Goal: Information Seeking & Learning: Learn about a topic

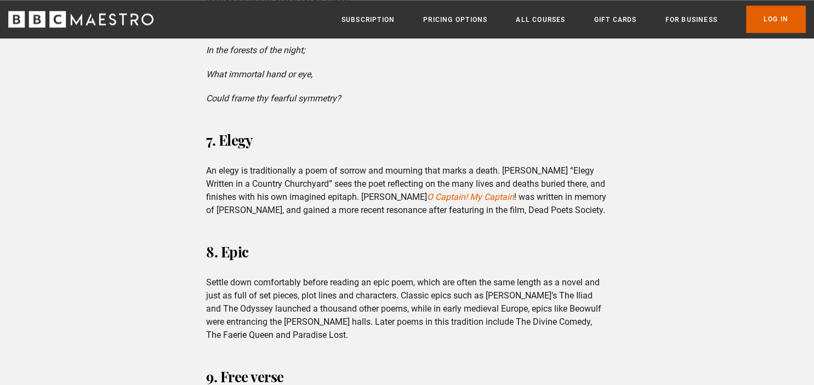
scroll to position [1282, 0]
drag, startPoint x: 403, startPoint y: 123, endPoint x: 388, endPoint y: 213, distance: 91.3
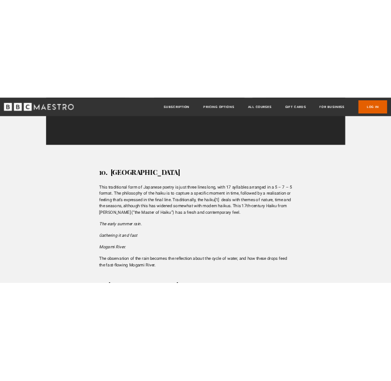
scroll to position [2292, 0]
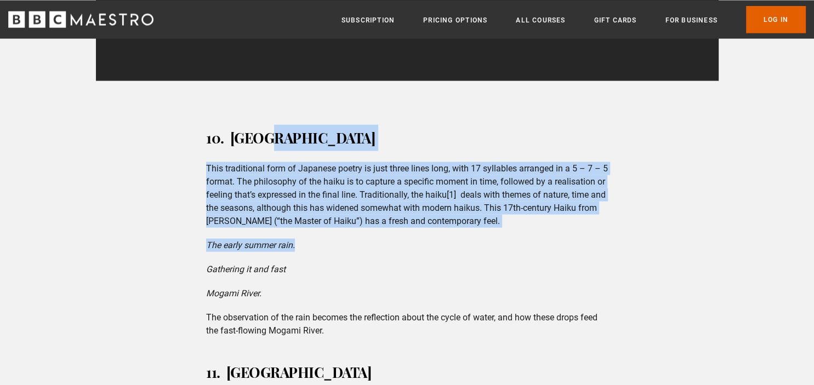
drag, startPoint x: 558, startPoint y: 148, endPoint x: 558, endPoint y: 247, distance: 99.2
click at [558, 247] on div "10. [GEOGRAPHIC_DATA] This traditional form of Japanese poetry is just three li…" at bounding box center [406, 230] width 419 height 213
click at [558, 247] on p "The early summer rain." at bounding box center [407, 244] width 402 height 13
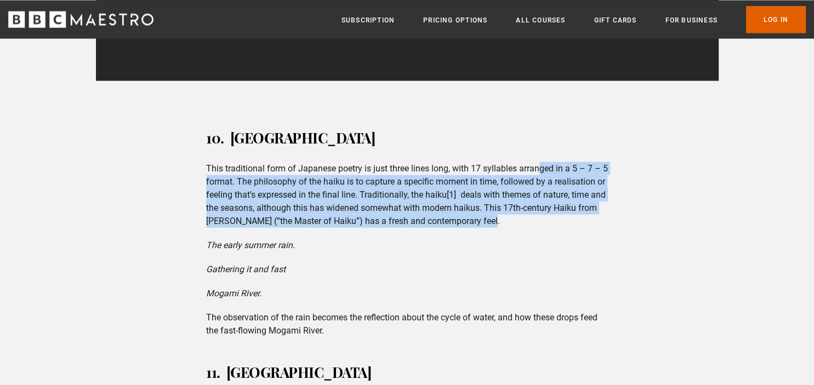
drag, startPoint x: 548, startPoint y: 227, endPoint x: 540, endPoint y: 158, distance: 69.0
click at [540, 158] on div "10. [GEOGRAPHIC_DATA] This traditional form of Japanese poetry is just three li…" at bounding box center [406, 230] width 419 height 213
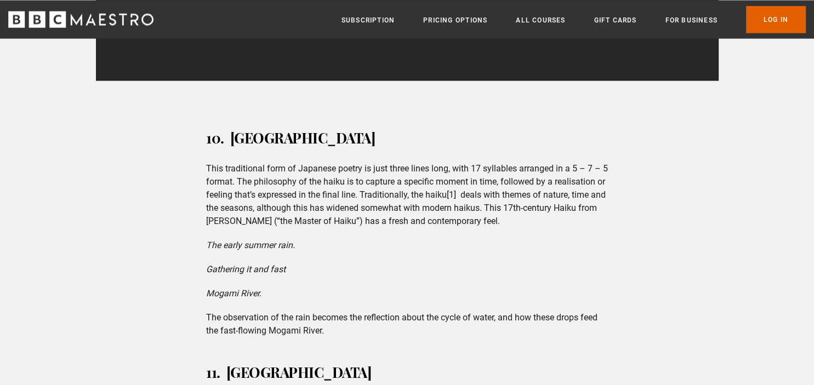
click at [540, 158] on div "10. [GEOGRAPHIC_DATA] This traditional form of Japanese poetry is just three li…" at bounding box center [406, 230] width 419 height 213
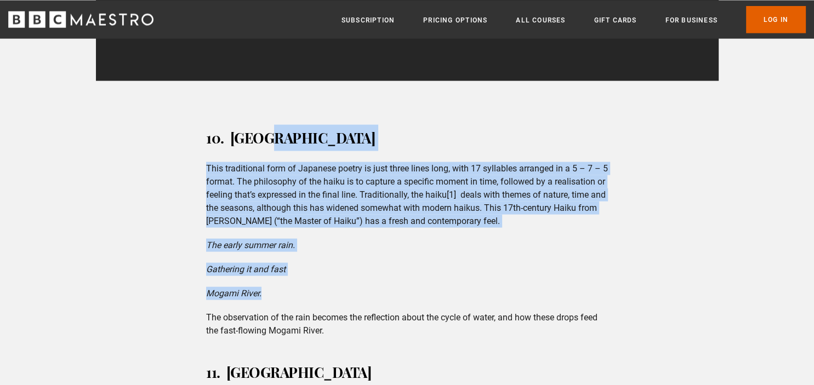
drag, startPoint x: 551, startPoint y: 153, endPoint x: 532, endPoint y: 297, distance: 145.5
click at [532, 297] on div "10. [GEOGRAPHIC_DATA] This traditional form of Japanese poetry is just three li…" at bounding box center [406, 230] width 419 height 213
click at [532, 297] on p "Mogami River." at bounding box center [407, 293] width 402 height 13
drag, startPoint x: 532, startPoint y: 297, endPoint x: 570, endPoint y: 145, distance: 156.6
click at [570, 145] on div "10. [GEOGRAPHIC_DATA] This traditional form of Japanese poetry is just three li…" at bounding box center [406, 230] width 419 height 213
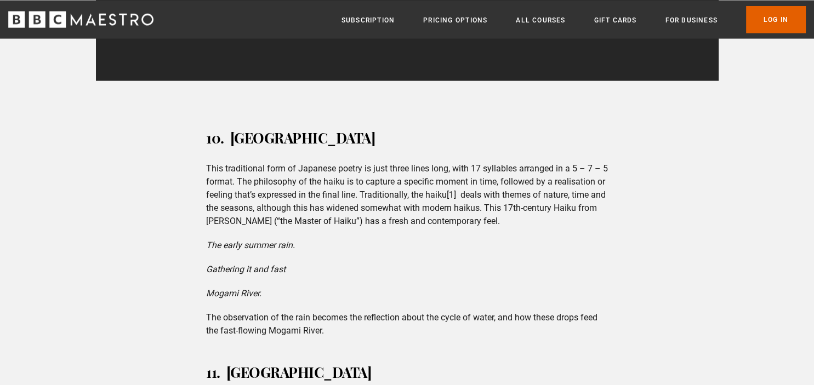
click at [570, 145] on h3 "10. [GEOGRAPHIC_DATA]" at bounding box center [407, 137] width 402 height 26
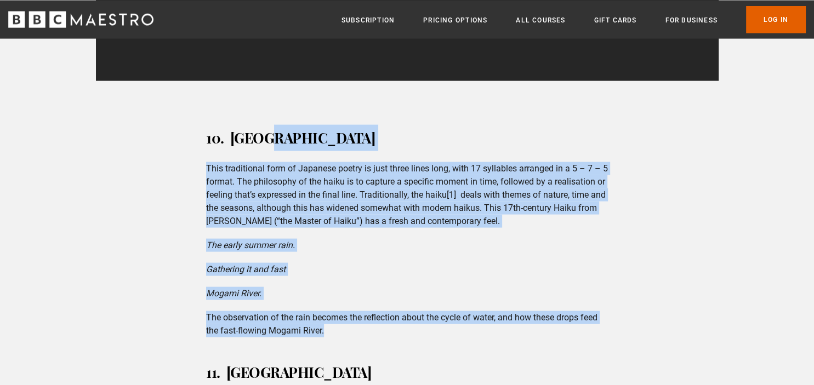
drag, startPoint x: 570, startPoint y: 145, endPoint x: 519, endPoint y: 340, distance: 201.8
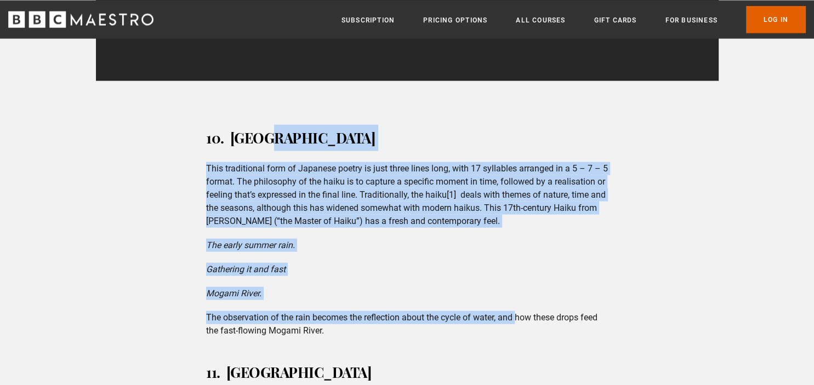
drag, startPoint x: 520, startPoint y: 323, endPoint x: 552, endPoint y: 152, distance: 174.0
click at [552, 152] on div "10. [GEOGRAPHIC_DATA] This traditional form of Japanese poetry is just three li…" at bounding box center [406, 230] width 419 height 213
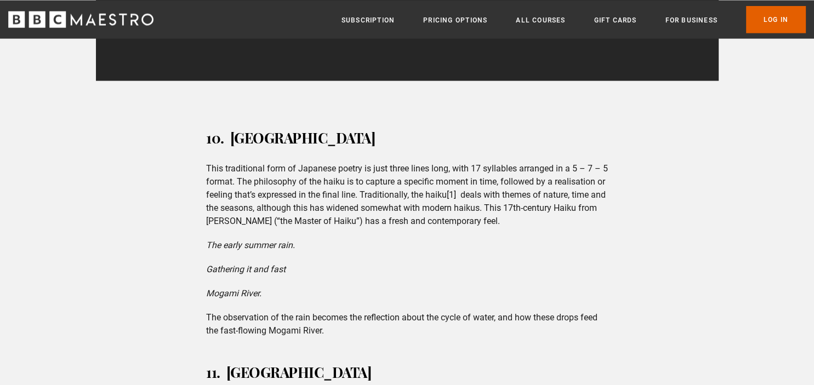
click at [552, 152] on div "10. [GEOGRAPHIC_DATA] This traditional form of Japanese poetry is just three li…" at bounding box center [406, 230] width 419 height 213
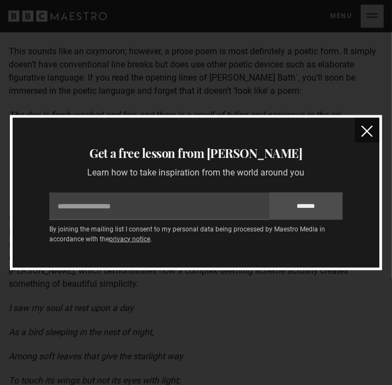
scroll to position [3060, 0]
click at [368, 127] on img "close" at bounding box center [367, 132] width 12 height 12
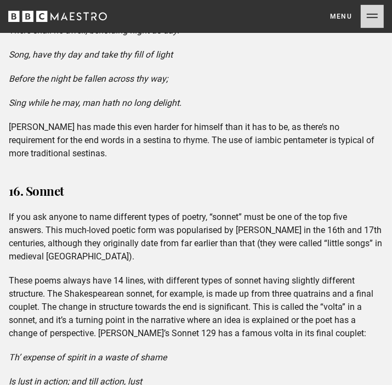
scroll to position [4185, 0]
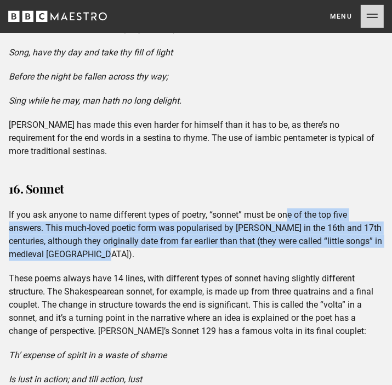
drag, startPoint x: 278, startPoint y: 242, endPoint x: 288, endPoint y: 201, distance: 41.7
click at [288, 208] on p "If you ask anyone to name different types of poetry, “sonnet” must be one of th…" at bounding box center [196, 234] width 374 height 53
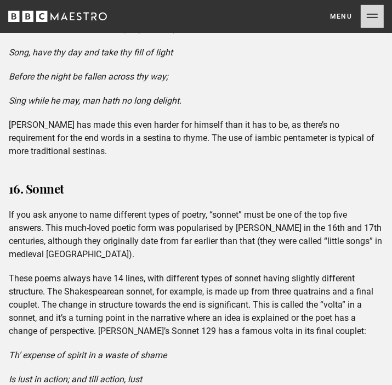
click at [288, 208] on p "If you ask anyone to name different types of poetry, “sonnet” must be one of th…" at bounding box center [196, 234] width 374 height 53
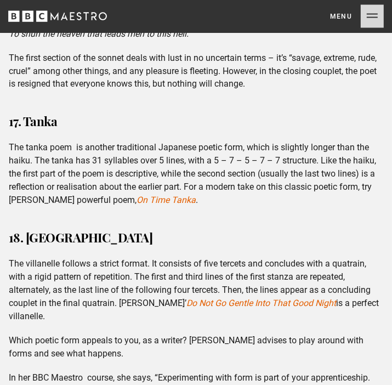
scroll to position [4823, 0]
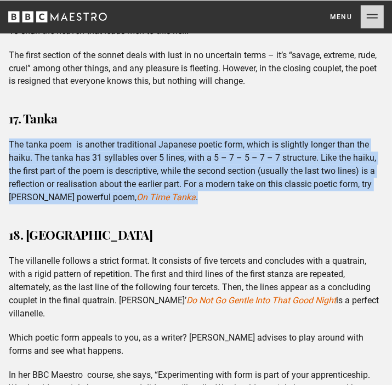
drag, startPoint x: 308, startPoint y: 192, endPoint x: 318, endPoint y: 94, distance: 99.2
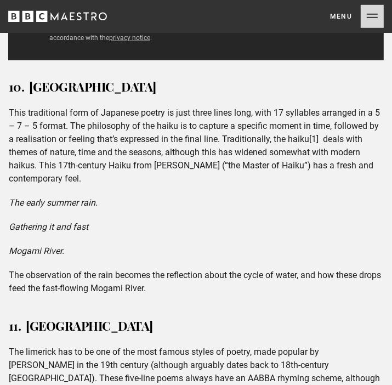
scroll to position [2338, 0]
